Goal: Information Seeking & Learning: Check status

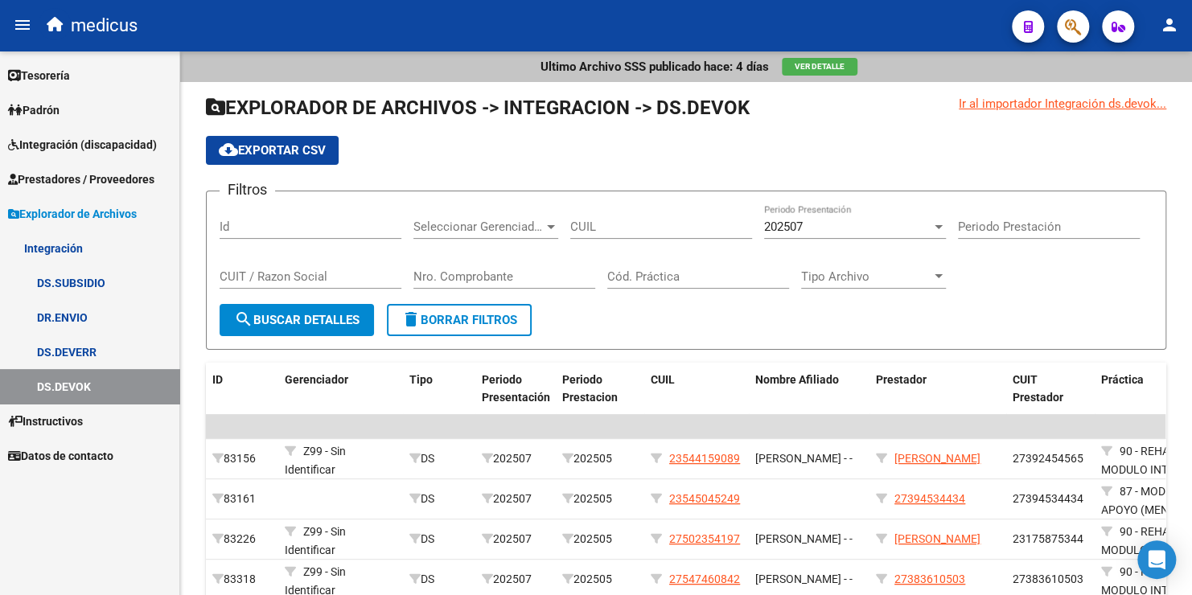
click at [72, 321] on link "DR.ENVIO" at bounding box center [89, 317] width 179 height 35
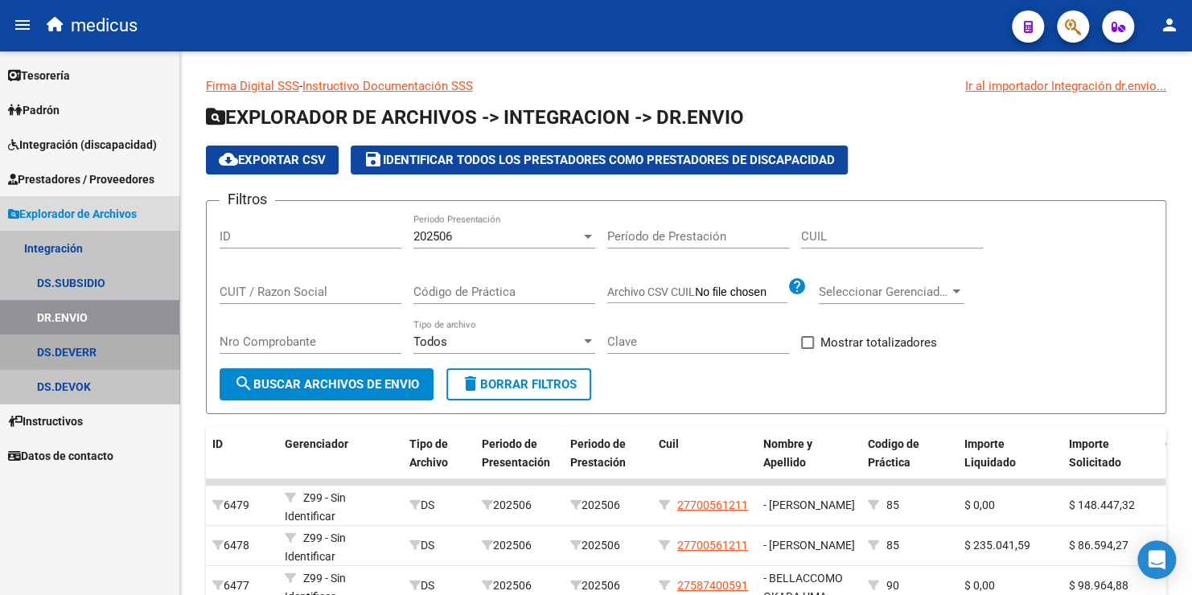
click at [82, 354] on link "DS.DEVERR" at bounding box center [89, 351] width 179 height 35
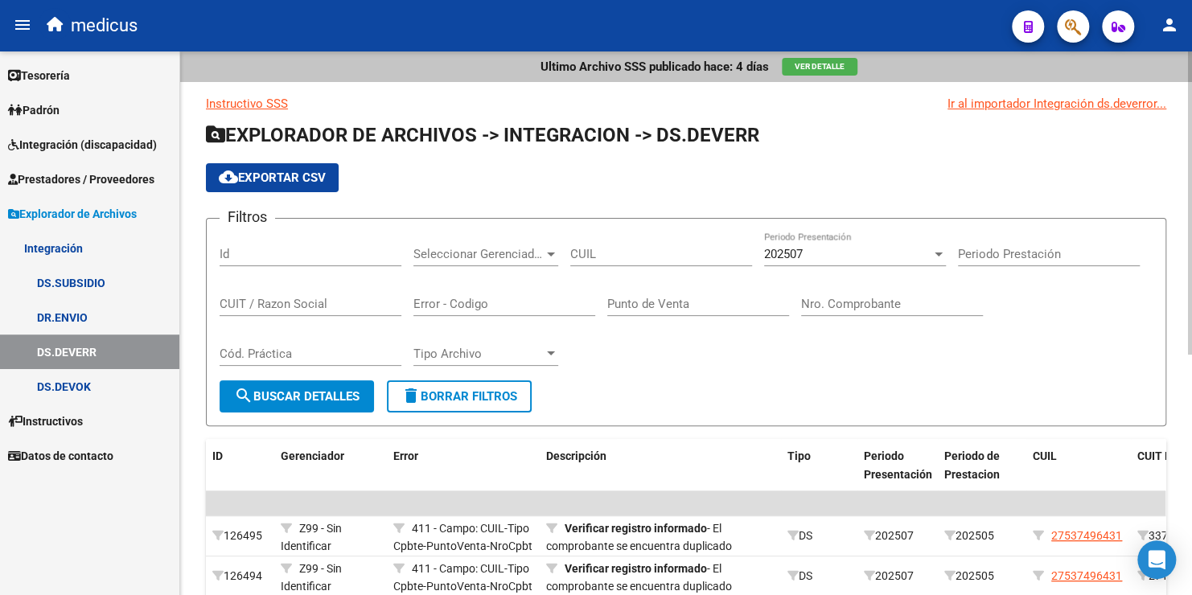
click at [293, 302] on input "CUIT / Razon Social" at bounding box center [311, 304] width 182 height 14
paste input "27414328496"
type input "27414328496"
click at [269, 392] on span "search Buscar Detalles" at bounding box center [296, 396] width 125 height 14
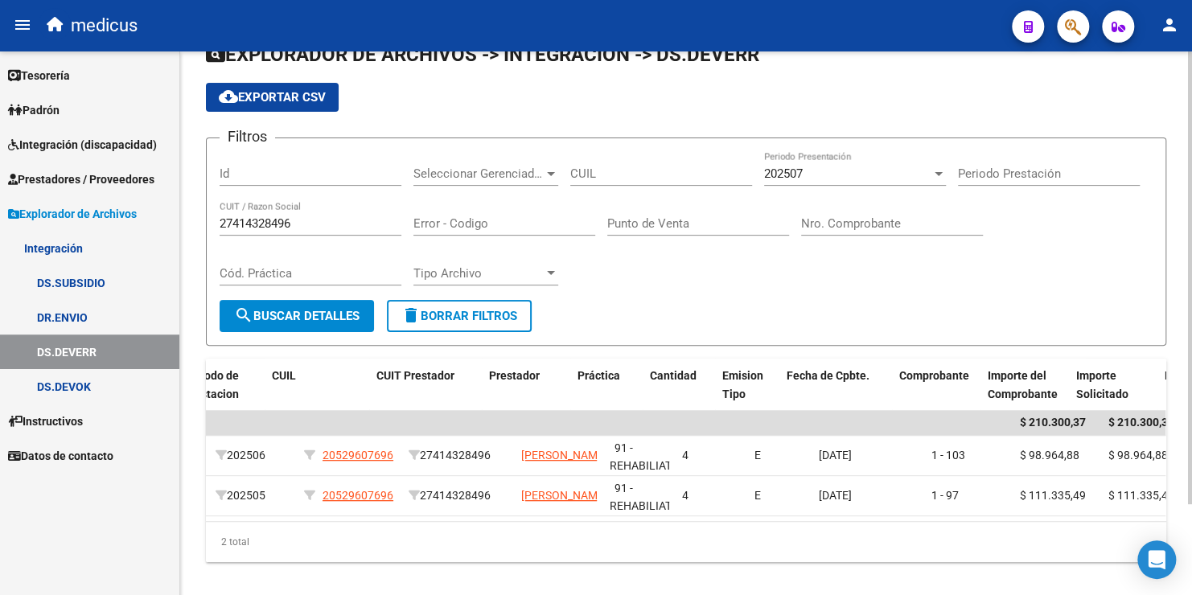
scroll to position [0, 835]
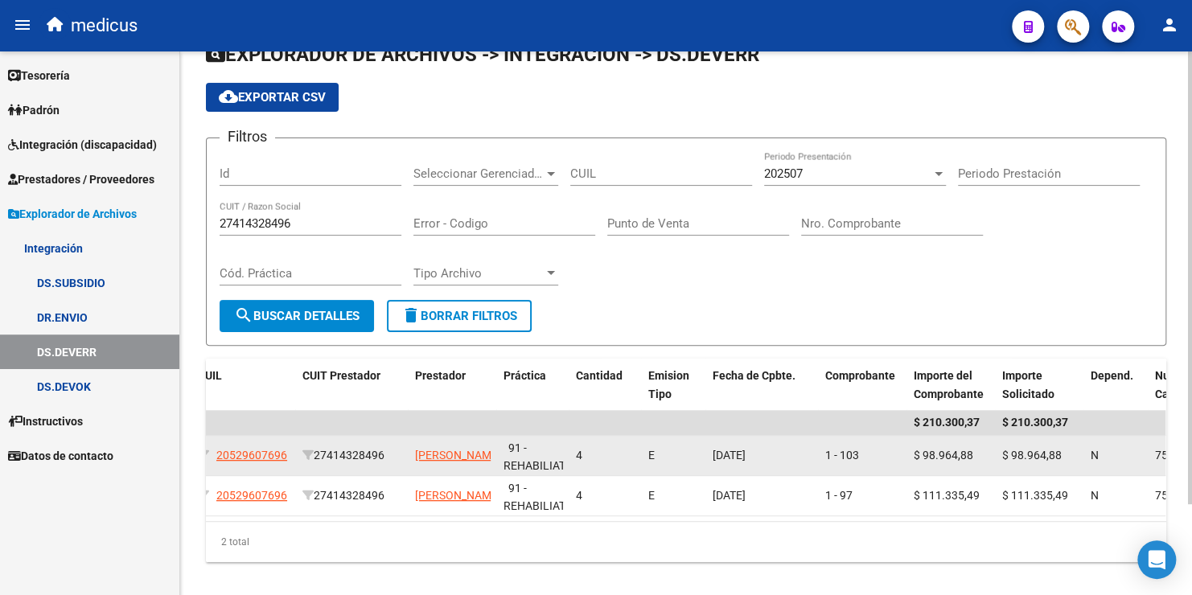
drag, startPoint x: 824, startPoint y: 451, endPoint x: 868, endPoint y: 456, distance: 44.5
click at [868, 456] on div "1 - 103" at bounding box center [863, 455] width 76 height 18
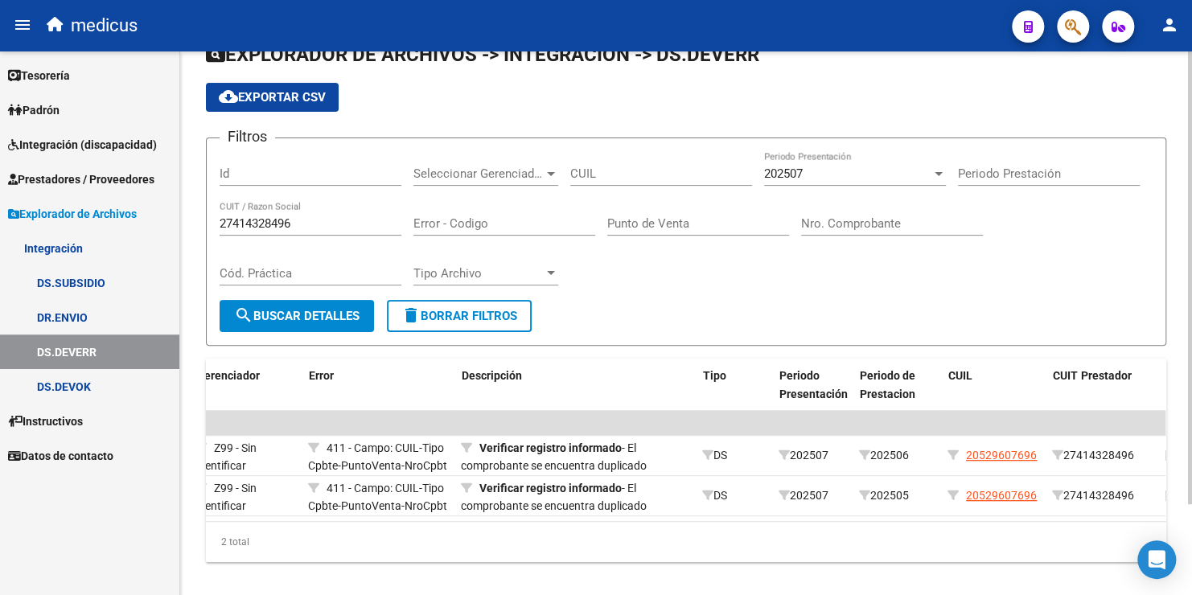
scroll to position [0, 87]
click at [368, 354] on div "Instructivo SSS Ir al importador Integración ds.deverror... EXPLORADOR DE ARCHI…" at bounding box center [686, 288] width 960 height 548
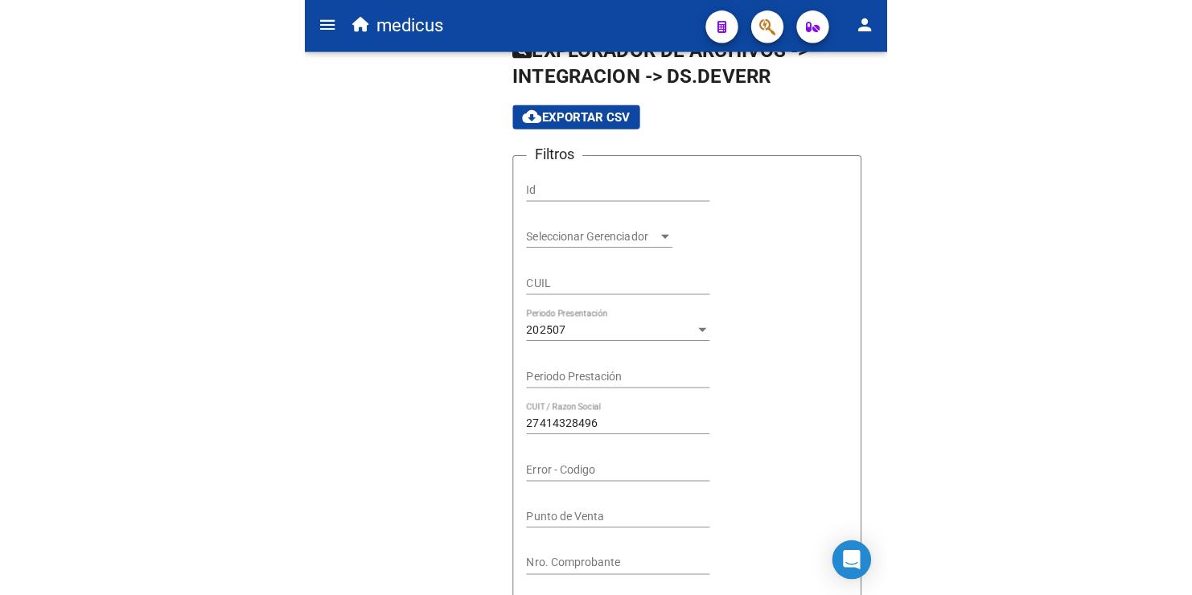
scroll to position [76, 0]
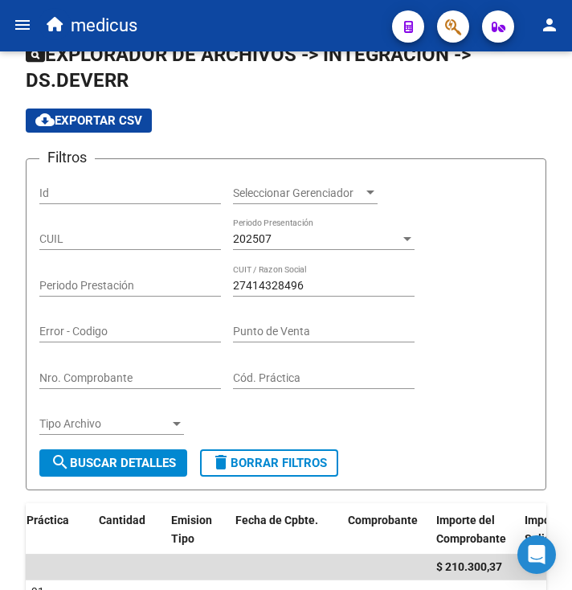
drag, startPoint x: 482, startPoint y: 140, endPoint x: 628, endPoint y: 190, distance: 154.6
click at [572, 190] on html "menu medicus person Firma Express Tesorería Extractos Procesados (csv) Extracto…" at bounding box center [286, 295] width 572 height 590
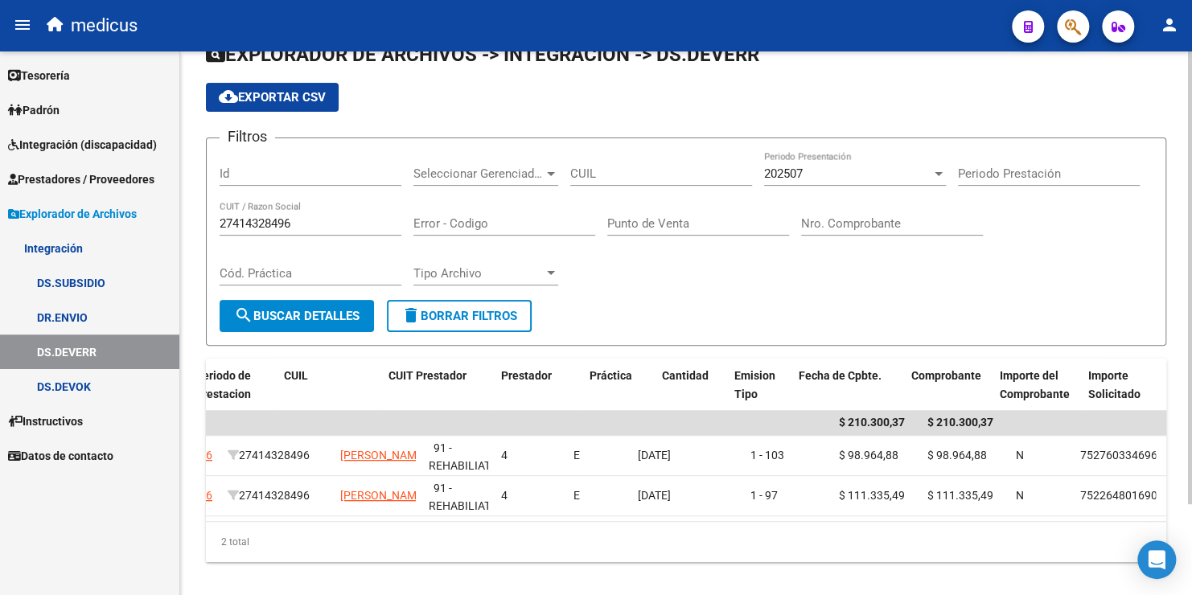
scroll to position [0, 515]
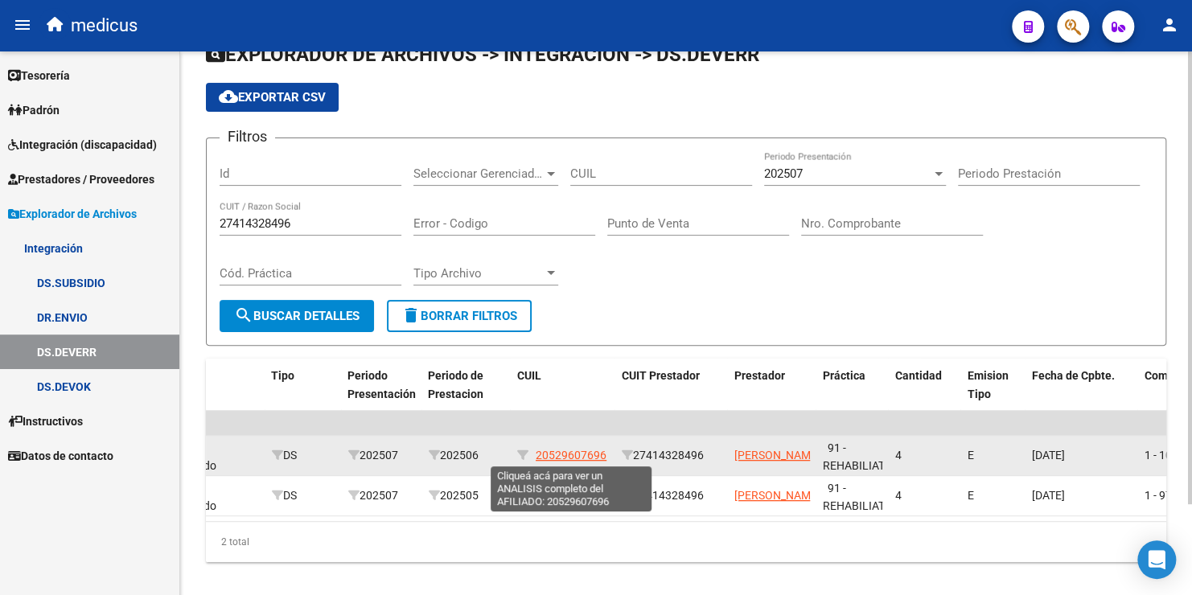
click at [551, 453] on span "20529607696" at bounding box center [571, 455] width 71 height 13
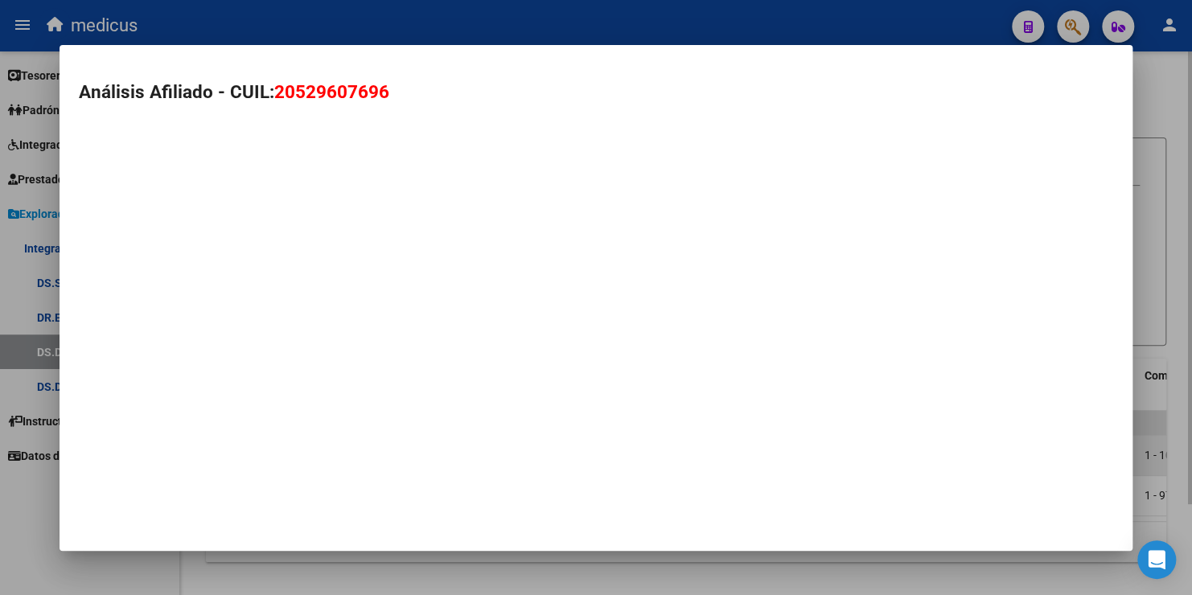
click at [489, 446] on mat-dialog-container "Análisis Afiliado - CUIL: 20529607696" at bounding box center [596, 298] width 1073 height 506
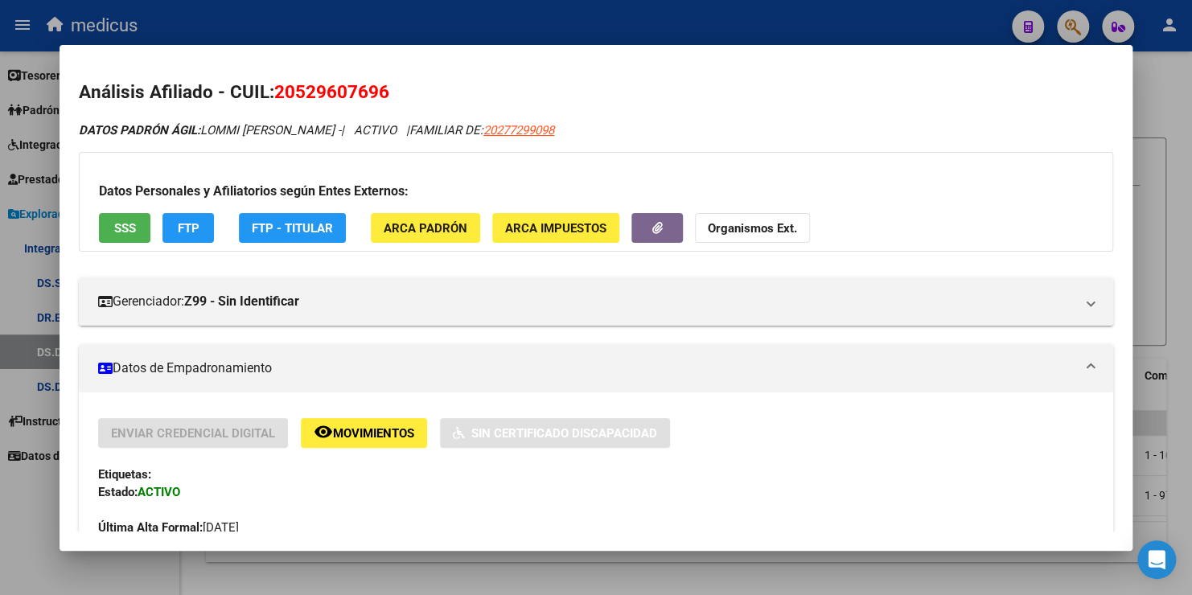
click at [596, 18] on div at bounding box center [596, 297] width 1192 height 595
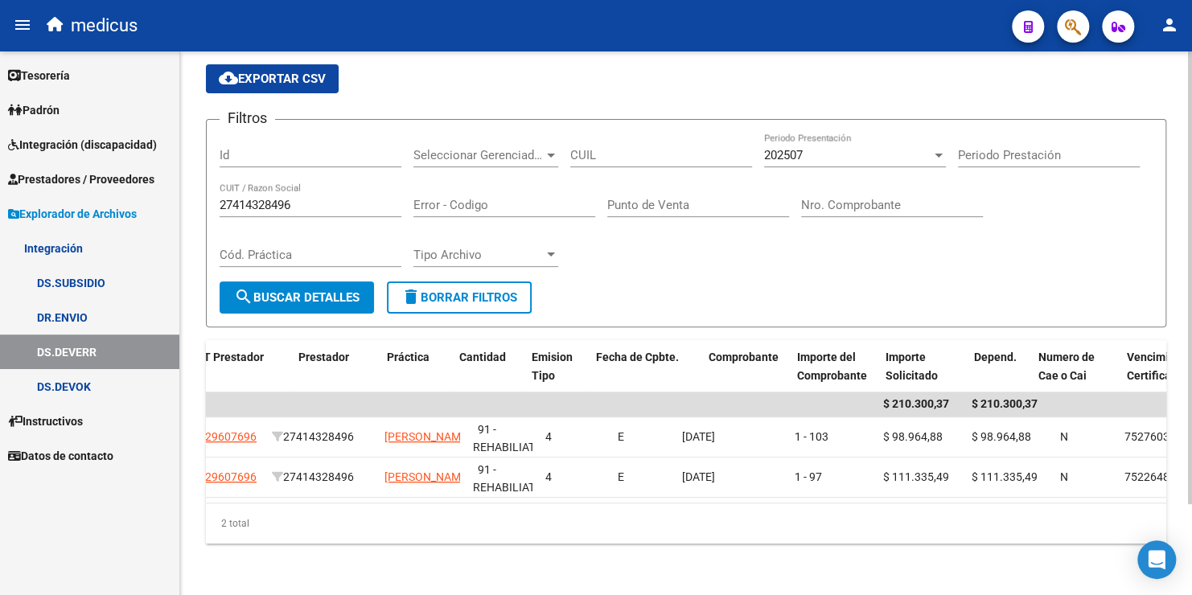
scroll to position [0, 951]
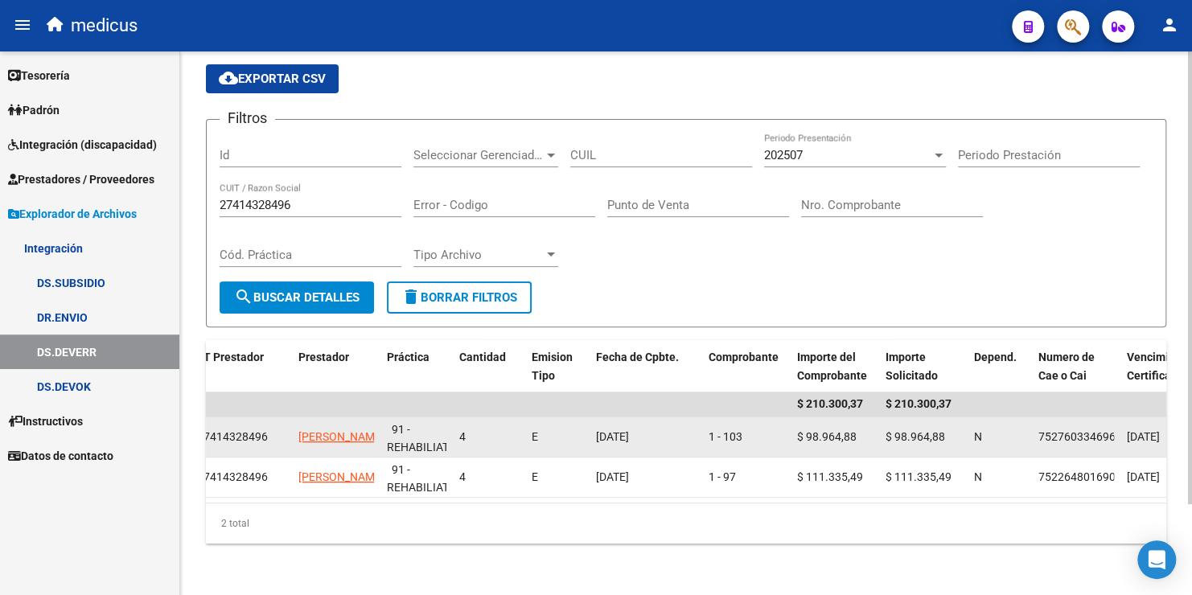
click at [1040, 430] on span "75276033469616" at bounding box center [1083, 436] width 90 height 13
drag, startPoint x: 1040, startPoint y: 425, endPoint x: 1121, endPoint y: 437, distance: 81.4
click at [1121, 437] on div "123948 Z99 - Sin Identificar 411 - Campo: CUIL-Tipo Cpbte-PuntoVenta-NroCpbt Ve…" at bounding box center [300, 437] width 2091 height 40
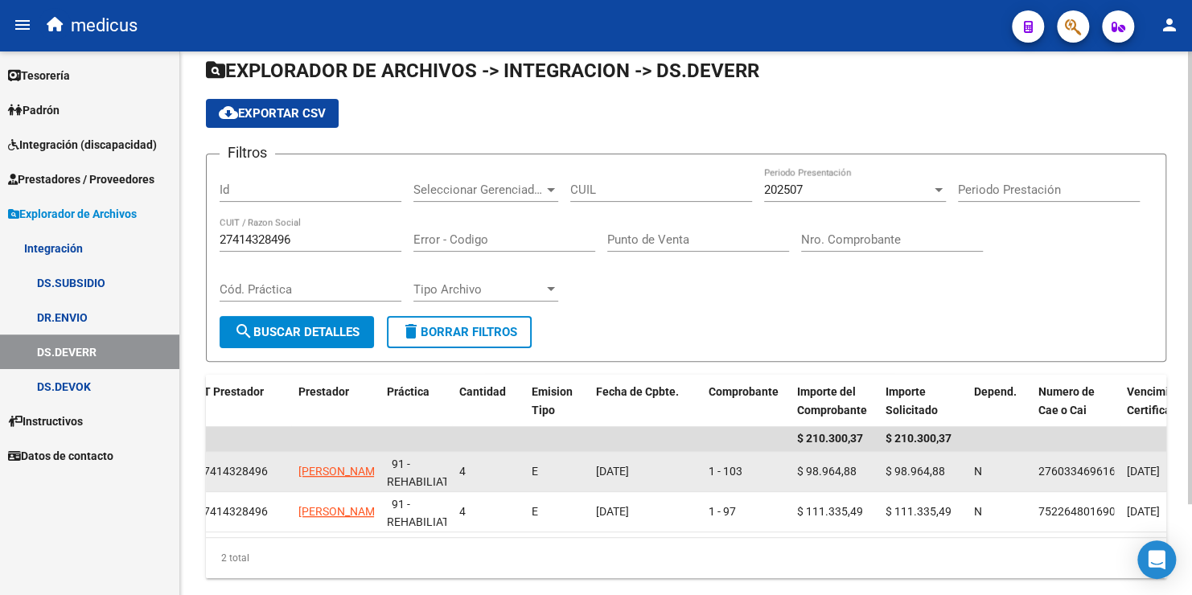
scroll to position [28, 0]
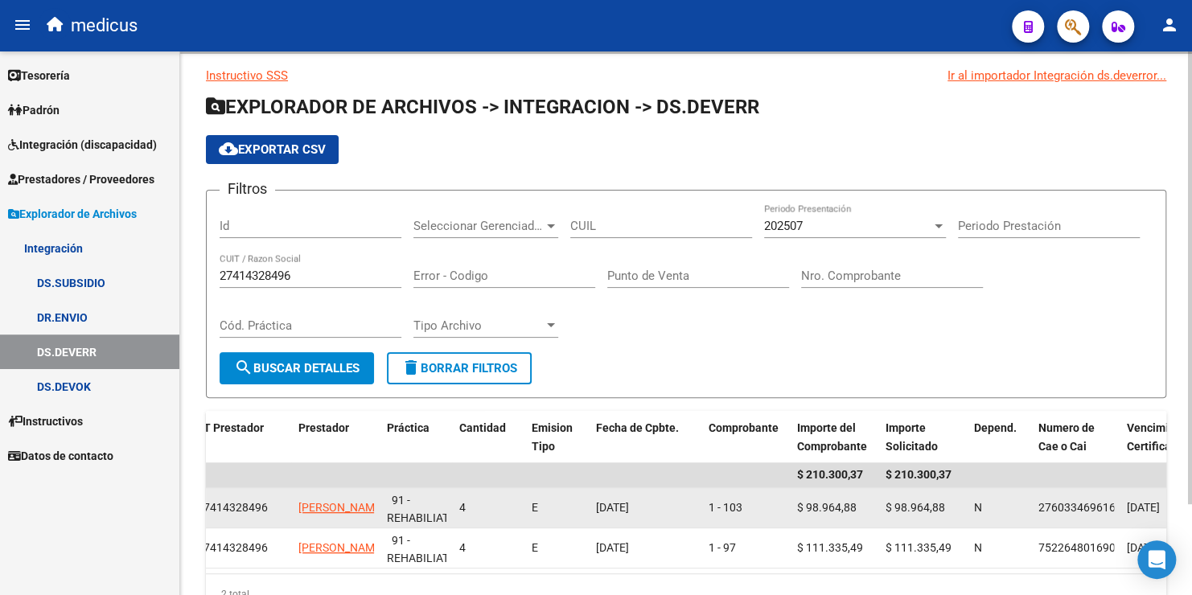
click at [1101, 508] on span "75276033469616" at bounding box center [1070, 507] width 90 height 13
click at [1092, 506] on span "75276033469616" at bounding box center [1070, 507] width 90 height 13
click at [1055, 502] on span "75276033469616" at bounding box center [1070, 507] width 90 height 13
click at [1061, 501] on span "75276033469616" at bounding box center [1070, 507] width 90 height 13
click at [1079, 504] on span "75276033469616" at bounding box center [1070, 507] width 90 height 13
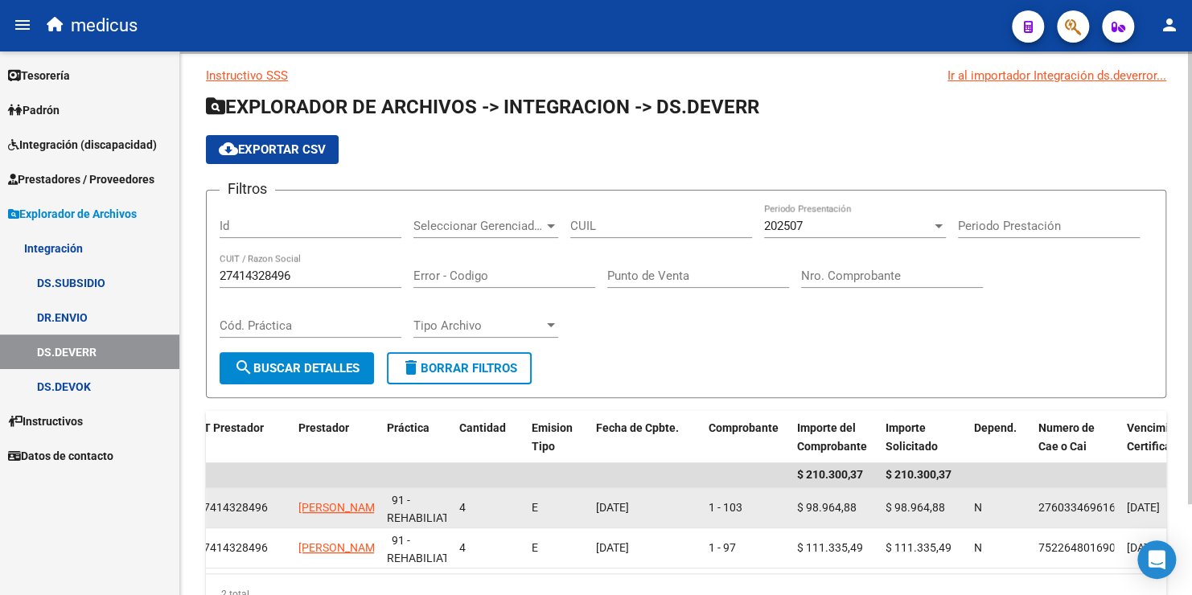
click at [1097, 505] on span "75276033469616" at bounding box center [1070, 507] width 90 height 13
click at [1051, 505] on span "75276033469616" at bounding box center [1070, 507] width 90 height 13
click at [1065, 505] on span "75276033469616" at bounding box center [1070, 507] width 90 height 13
click at [1065, 504] on span "75276033469616" at bounding box center [1070, 507] width 90 height 13
click at [1063, 511] on span "75276033469616" at bounding box center [1070, 507] width 90 height 13
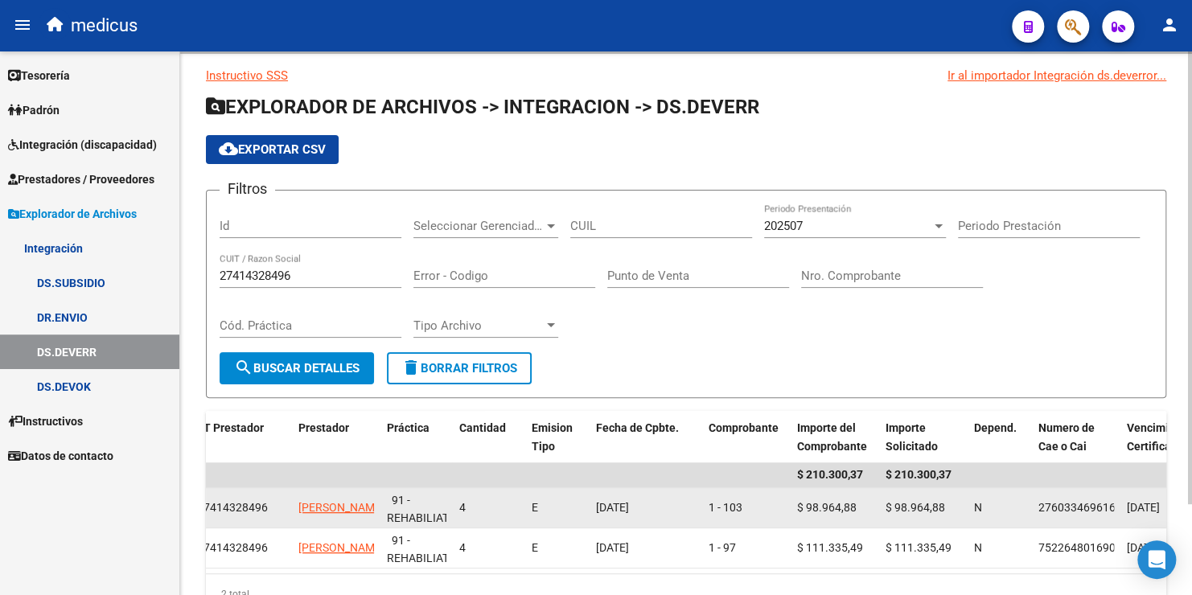
click at [1065, 510] on span "75276033469616" at bounding box center [1070, 507] width 90 height 13
click at [1060, 511] on div "75276033469616" at bounding box center [1076, 508] width 76 height 18
drag, startPoint x: 1057, startPoint y: 499, endPoint x: 1056, endPoint y: 508, distance: 9.8
click at [1059, 506] on span "75276033469616" at bounding box center [1070, 507] width 90 height 13
drag, startPoint x: 1091, startPoint y: 511, endPoint x: 1123, endPoint y: 513, distance: 32.3
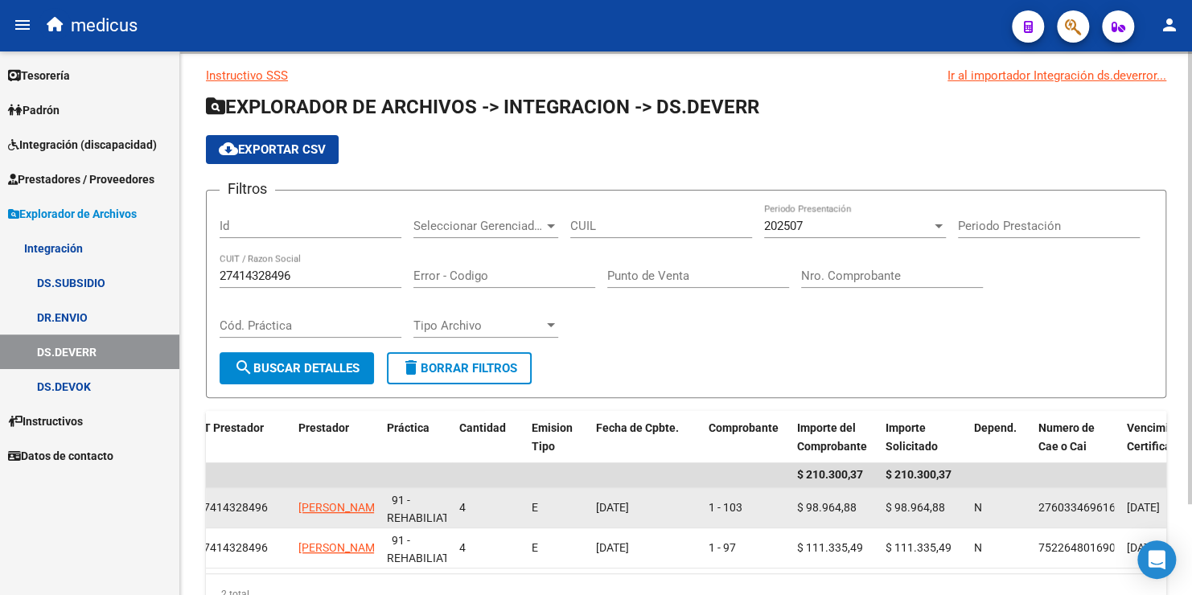
click at [1094, 509] on span "75276033469616" at bounding box center [1070, 507] width 90 height 13
click at [1101, 506] on span "75276033469616" at bounding box center [1070, 507] width 90 height 13
drag, startPoint x: 1063, startPoint y: 507, endPoint x: 1083, endPoint y: 506, distance: 20.1
click at [1065, 507] on span "75276033469616" at bounding box center [1070, 507] width 90 height 13
drag, startPoint x: 1085, startPoint y: 503, endPoint x: 1098, endPoint y: 523, distance: 23.4
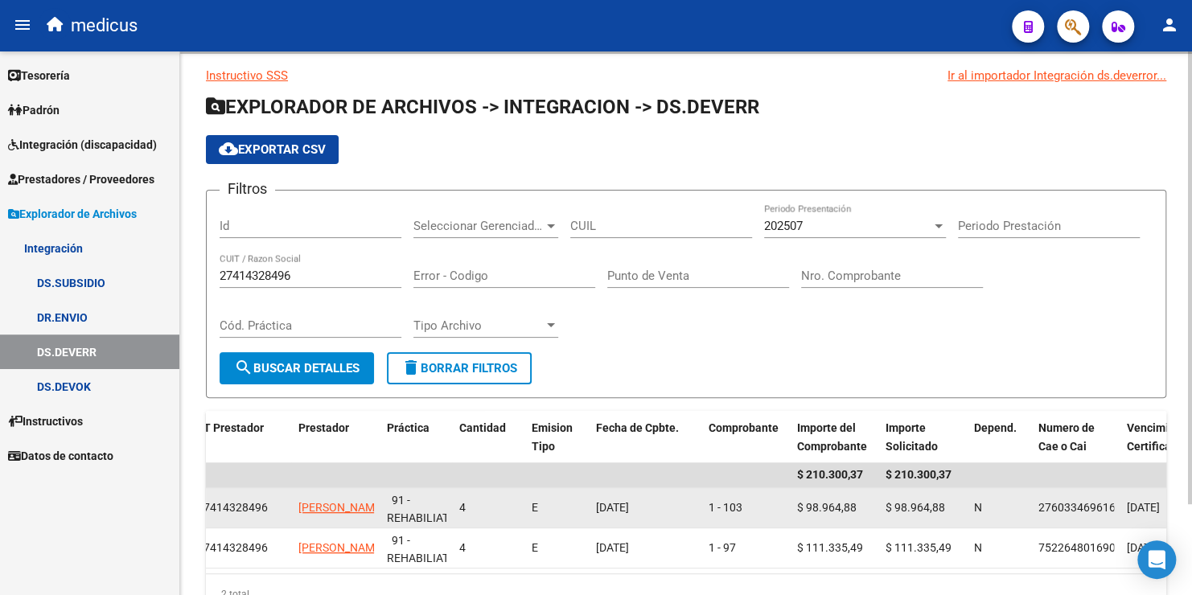
click at [1085, 504] on span "75276033469616" at bounding box center [1070, 507] width 90 height 13
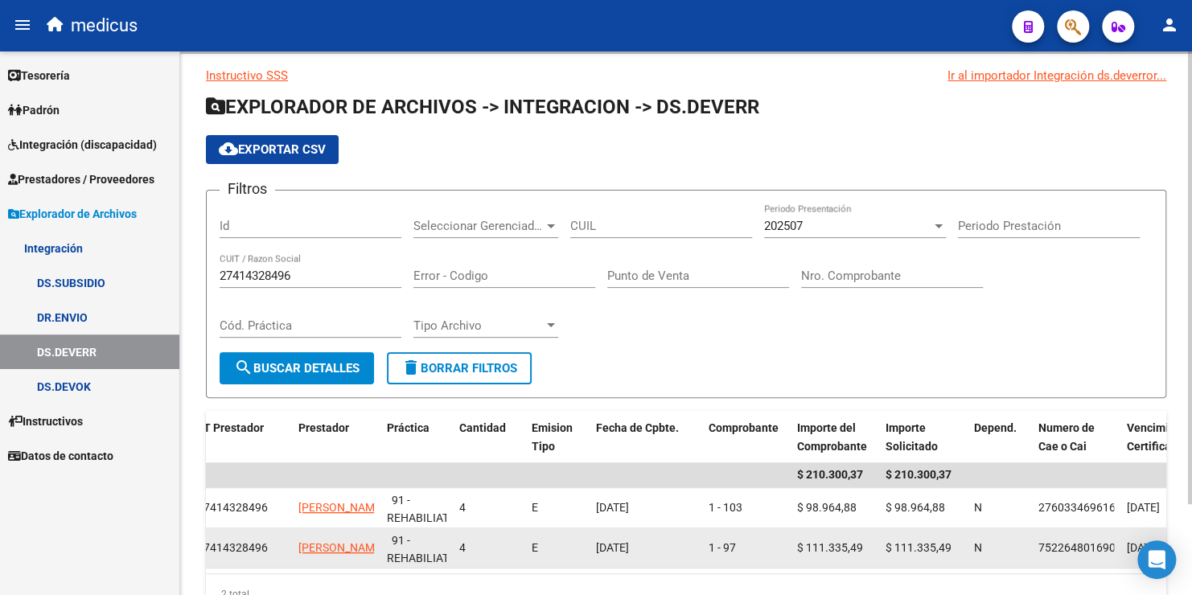
click at [1087, 546] on span "75226480169045" at bounding box center [1083, 547] width 90 height 13
click at [1086, 545] on span "75226480169045" at bounding box center [1083, 547] width 90 height 13
click at [1085, 544] on span "75226480169045" at bounding box center [1083, 547] width 90 height 13
click at [1088, 545] on span "75226480169045" at bounding box center [1083, 547] width 90 height 13
click at [1088, 547] on span "75226480169045" at bounding box center [1083, 547] width 90 height 13
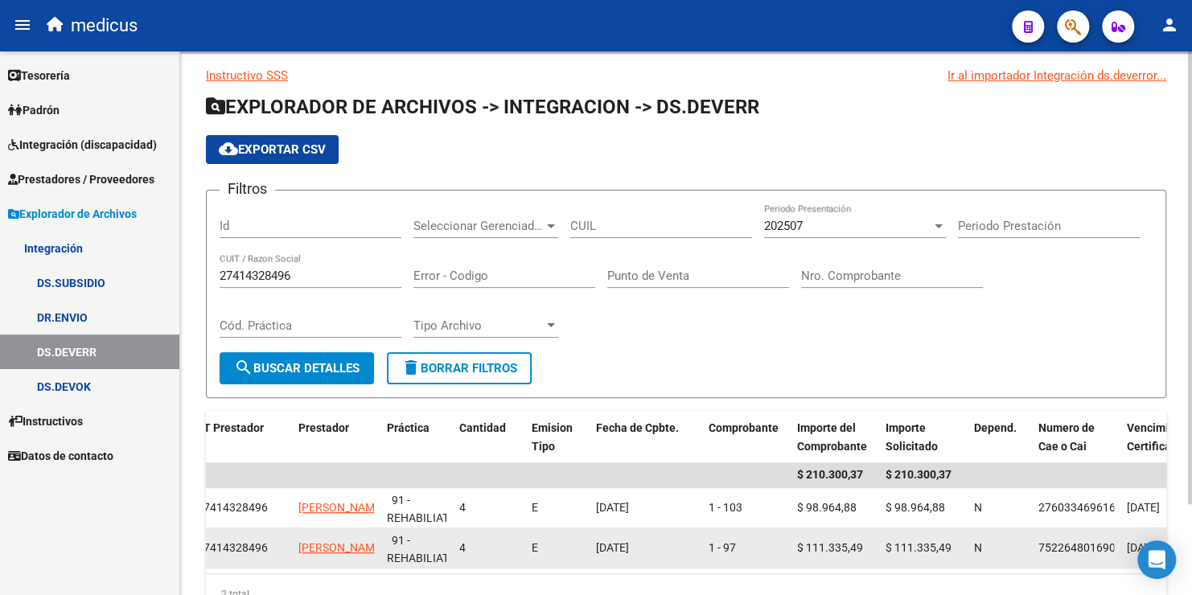
click at [1089, 547] on span "75226480169045" at bounding box center [1083, 547] width 90 height 13
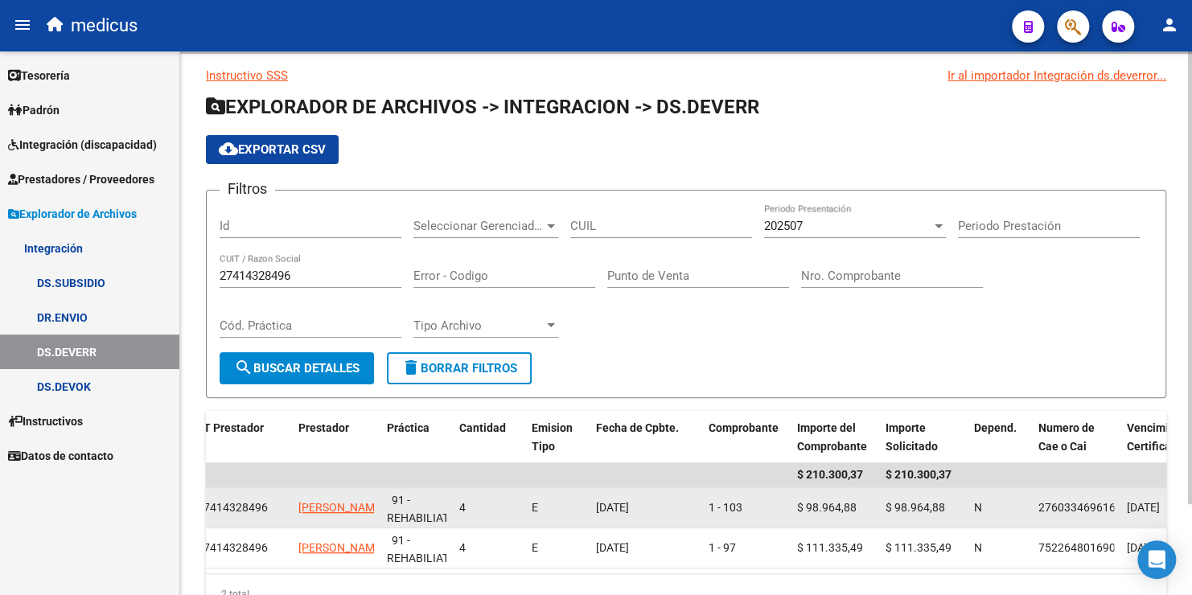
drag, startPoint x: 1089, startPoint y: 547, endPoint x: 1050, endPoint y: 504, distance: 57.5
click at [1050, 504] on span "75276033469616" at bounding box center [1070, 507] width 90 height 13
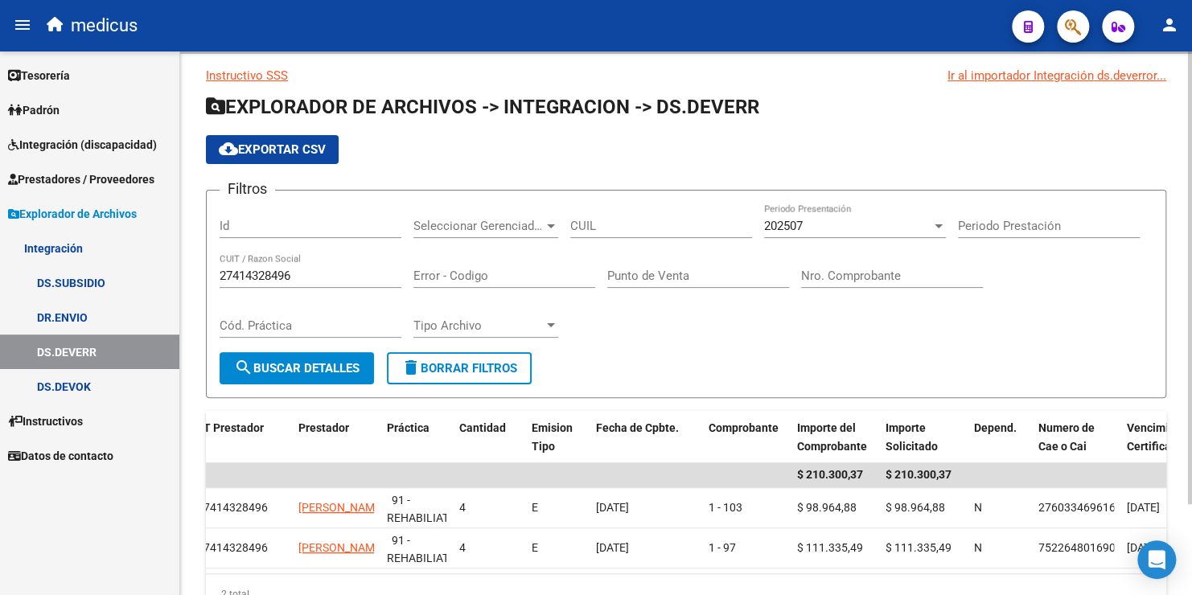
click at [293, 149] on span "cloud_download Exportar CSV" at bounding box center [272, 149] width 107 height 14
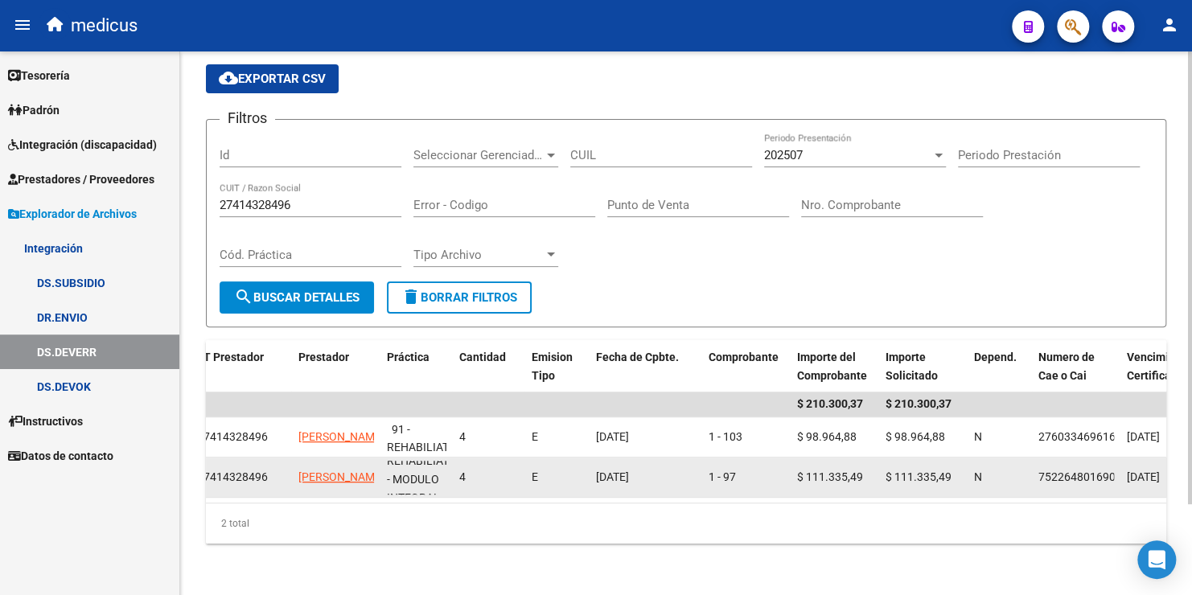
scroll to position [0, 0]
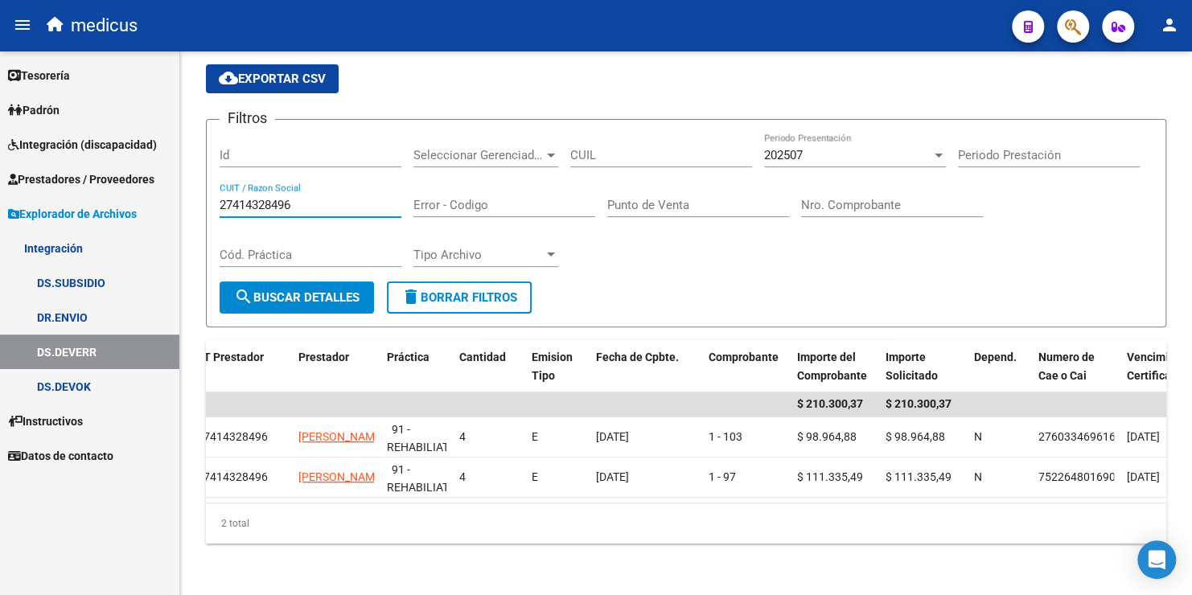
drag, startPoint x: 303, startPoint y: 191, endPoint x: 154, endPoint y: 162, distance: 151.5
click at [154, 162] on mat-sidenav-container "Firma Express Tesorería Extractos Procesados (csv) Extractos Originales (pdf) P…" at bounding box center [596, 323] width 1192 height 544
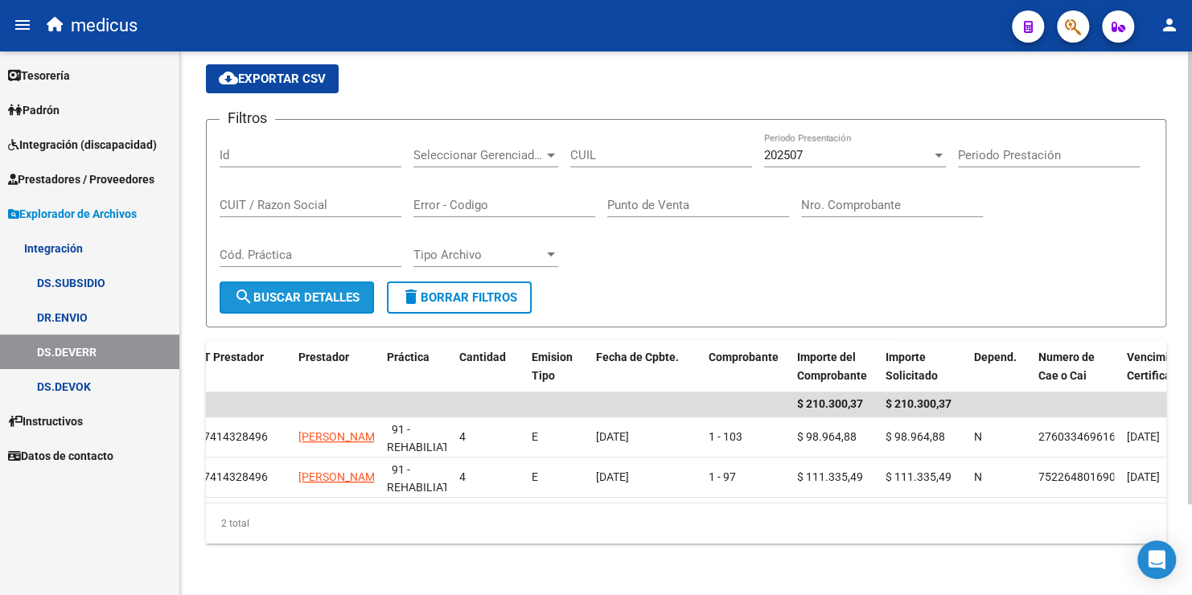
drag, startPoint x: 337, startPoint y: 285, endPoint x: 330, endPoint y: 276, distance: 10.9
click at [333, 290] on span "search Buscar Detalles" at bounding box center [296, 297] width 125 height 14
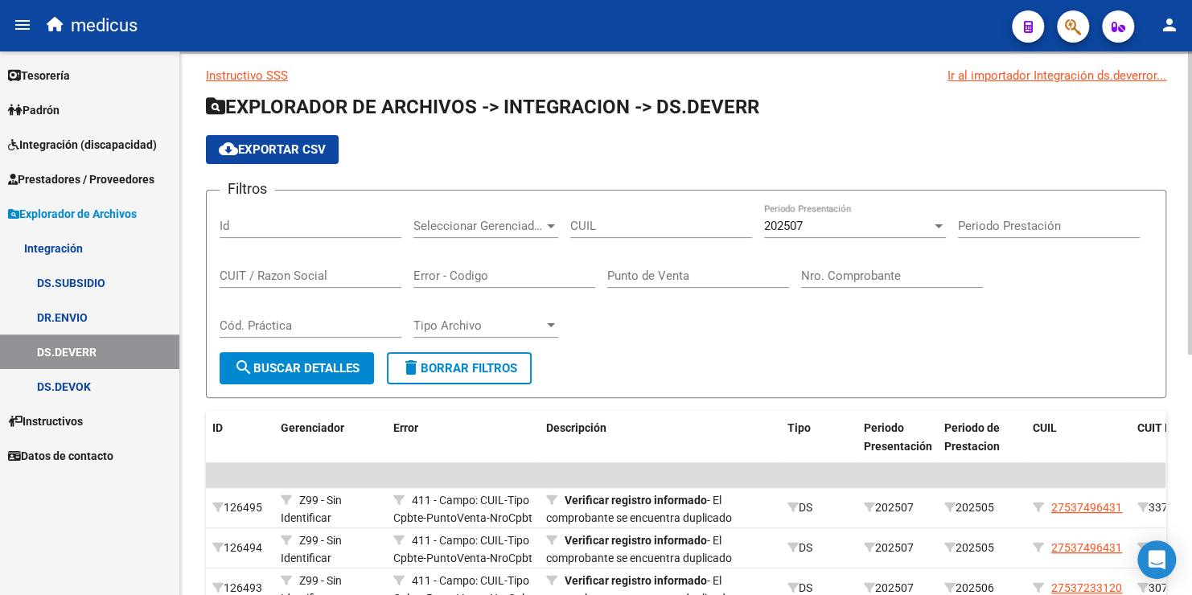
scroll to position [109, 0]
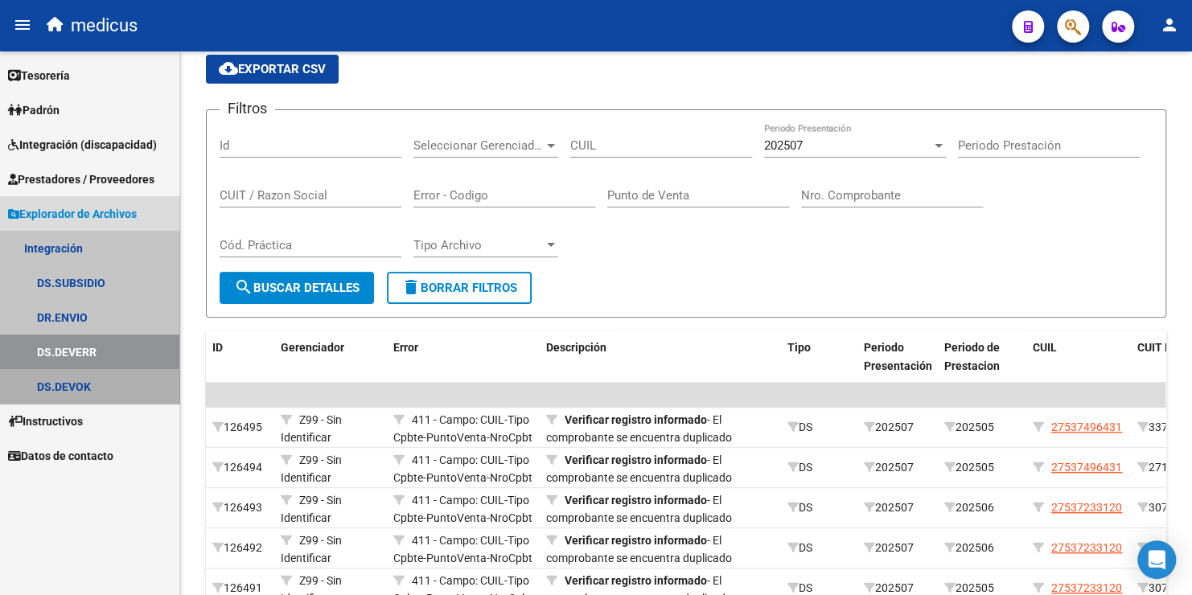
click at [68, 402] on link "DS.DEVOK" at bounding box center [89, 386] width 179 height 35
